Goal: Information Seeking & Learning: Learn about a topic

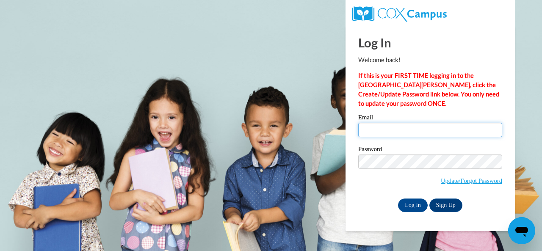
type input "[PERSON_NAME][EMAIL_ADDRESS][PERSON_NAME][DOMAIN_NAME]"
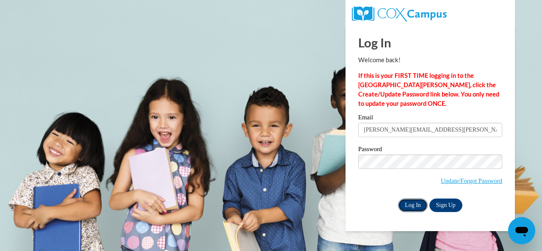
click at [417, 209] on input "Log In" at bounding box center [413, 206] width 30 height 14
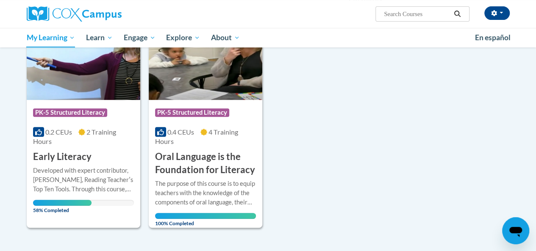
scroll to position [144, 0]
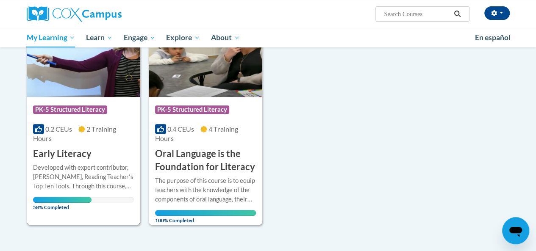
click at [85, 145] on div "Course Category: PK-5 Structured Literacy 0.2 CEUs 2 Training Hours COURSE Earl…" at bounding box center [83, 129] width 113 height 64
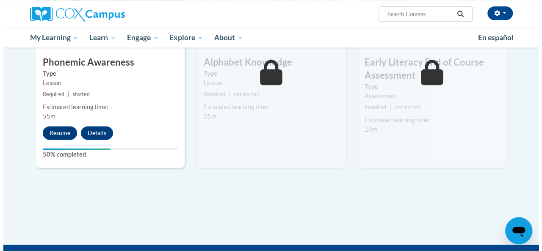
scroll to position [496, 0]
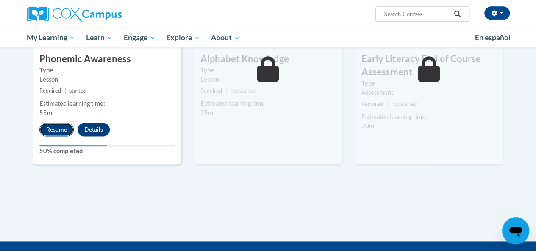
click at [60, 125] on button "Resume" at bounding box center [56, 130] width 34 height 14
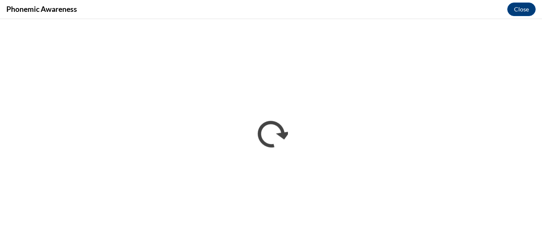
scroll to position [0, 0]
